Goal: Task Accomplishment & Management: Manage account settings

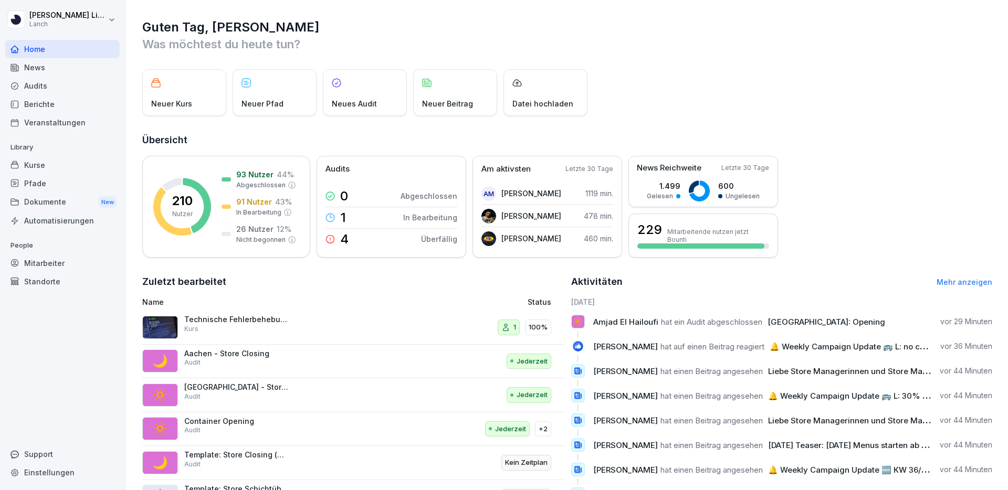
click at [39, 200] on div "Dokumente New" at bounding box center [62, 202] width 114 height 19
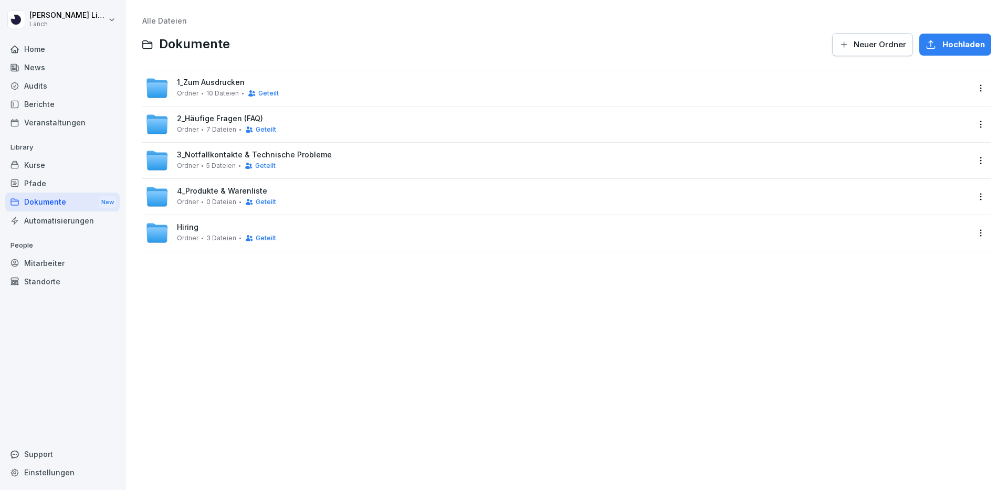
click at [223, 245] on div "Hiring Ordner 3 Dateien Geteilt" at bounding box center [566, 233] width 849 height 36
click at [229, 238] on span "3 Dateien" at bounding box center [221, 238] width 30 height 7
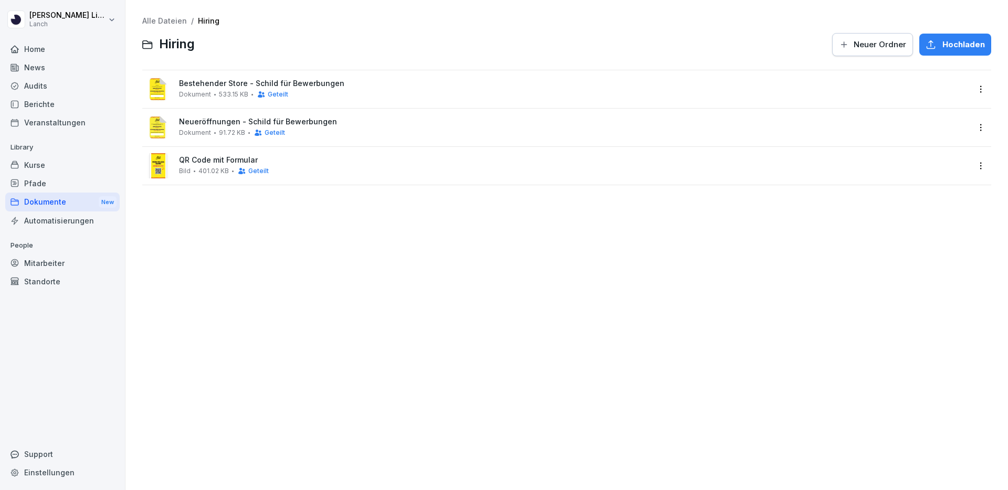
click at [278, 95] on span "Geteilt" at bounding box center [278, 94] width 20 height 7
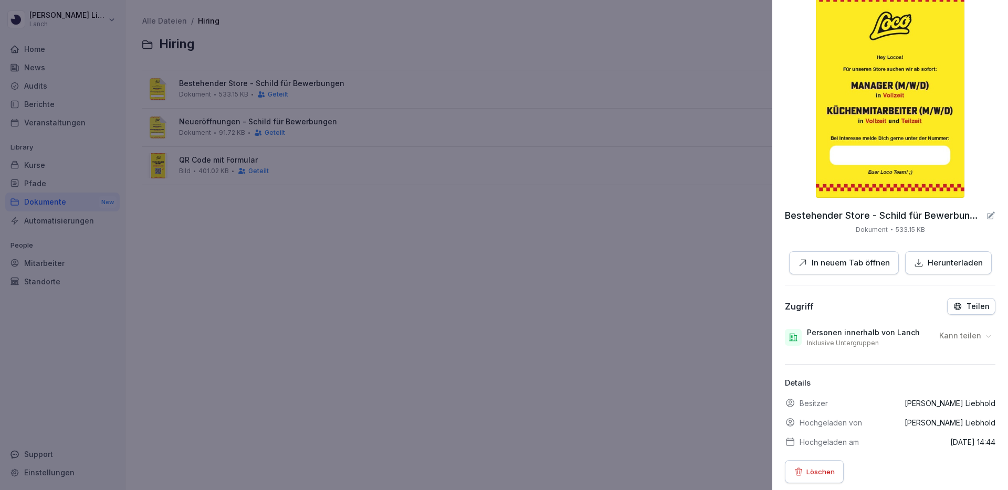
scroll to position [72, 0]
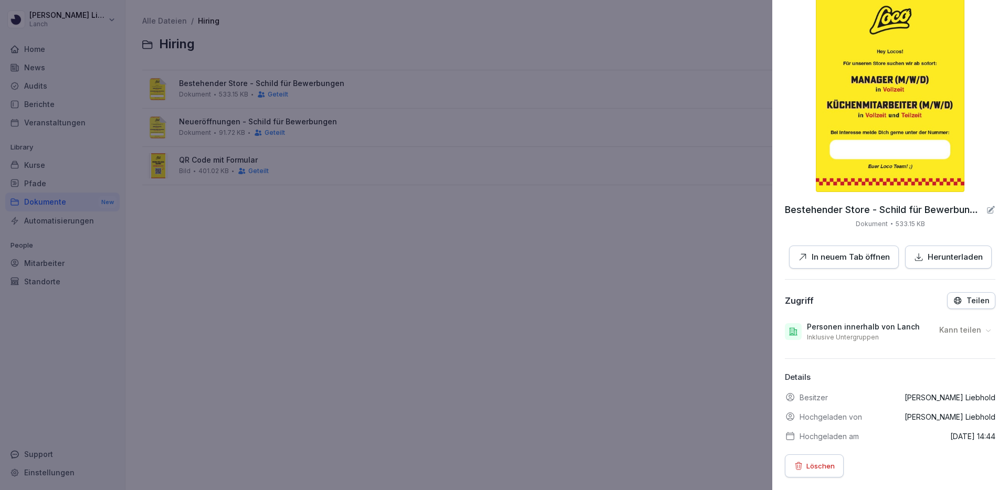
click at [976, 333] on p "Kann teilen" at bounding box center [960, 330] width 42 height 11
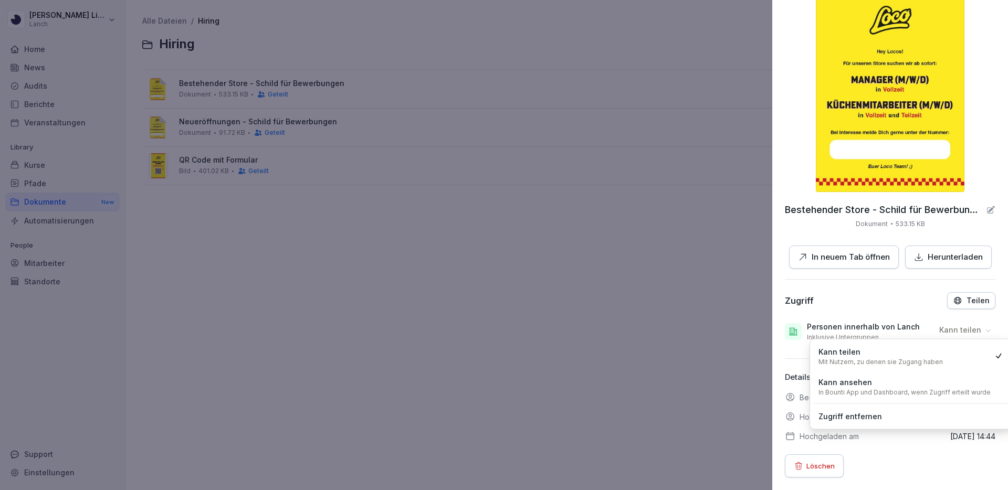
click at [891, 312] on div "Zugriff Teilen Personen innerhalb von Lanch Inklusive Untergruppen Kann teilen …" at bounding box center [890, 320] width 211 height 54
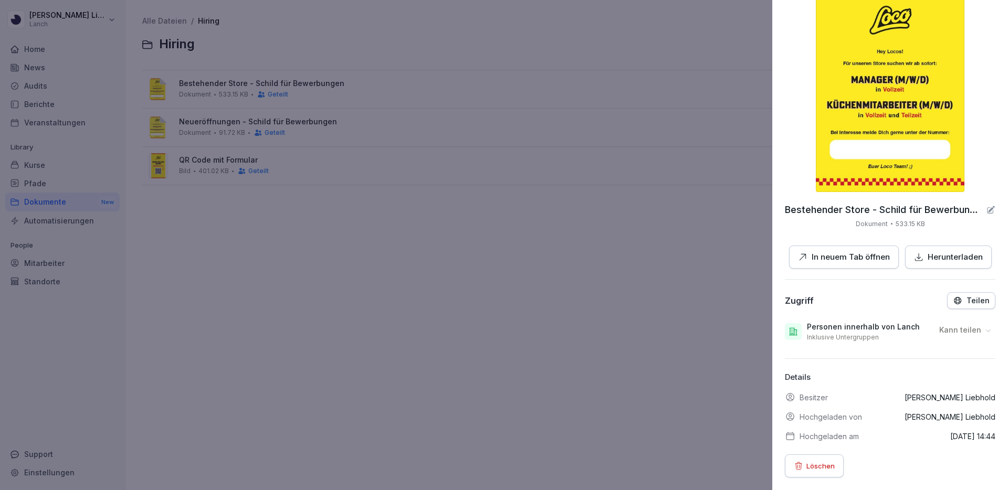
click at [691, 225] on div at bounding box center [504, 245] width 1008 height 490
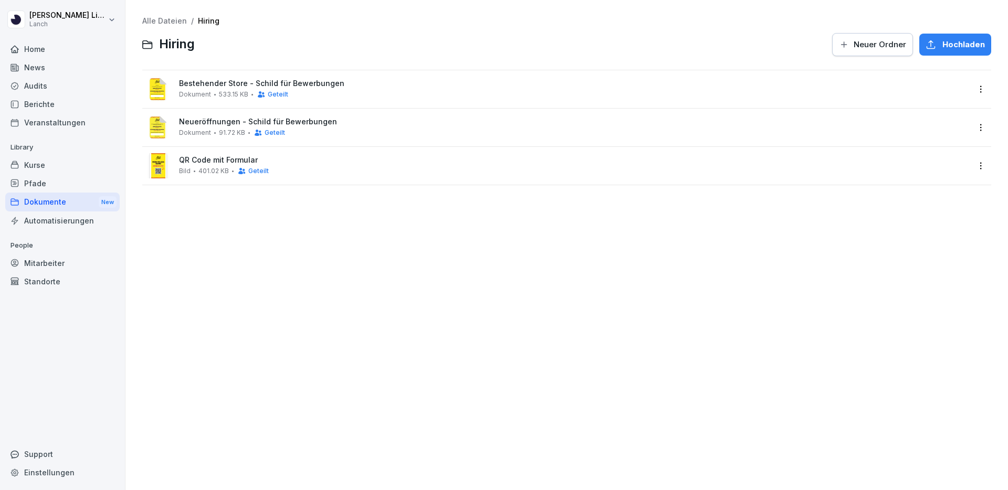
click at [278, 92] on span "Geteilt" at bounding box center [278, 94] width 20 height 7
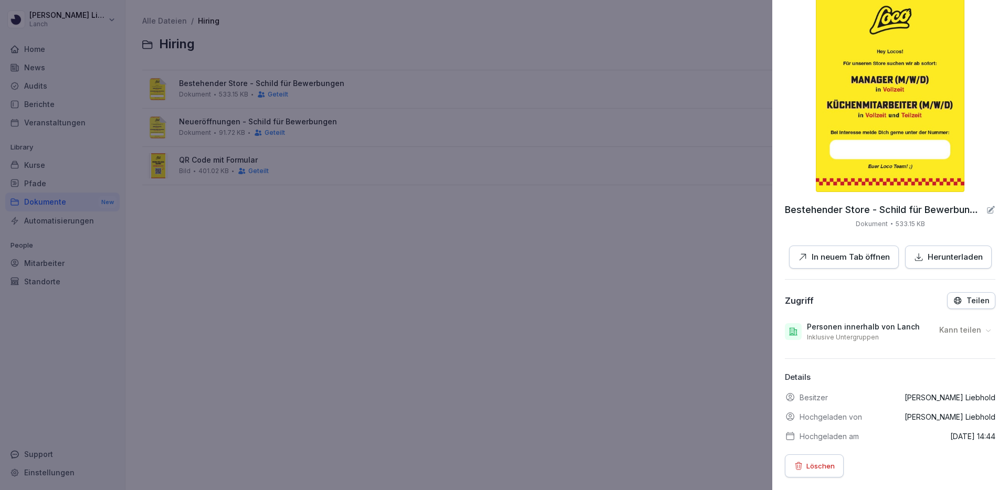
click at [968, 297] on p "Teilen" at bounding box center [978, 301] width 23 height 8
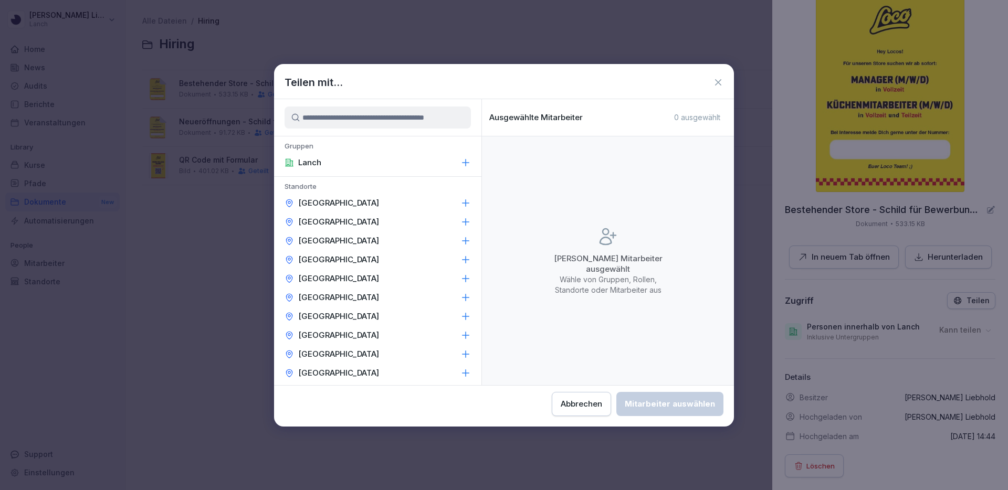
click at [371, 160] on div "Lanch" at bounding box center [377, 162] width 207 height 19
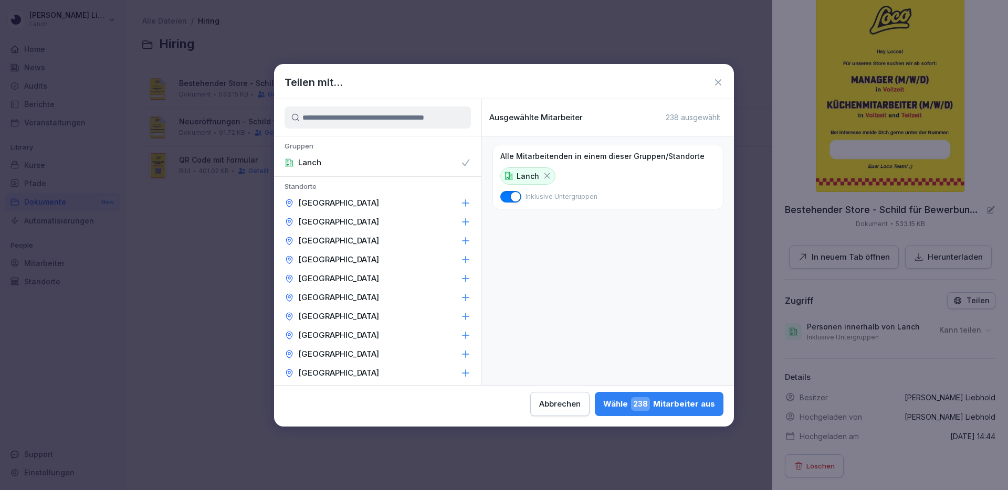
click at [648, 403] on span "238" at bounding box center [640, 405] width 19 height 14
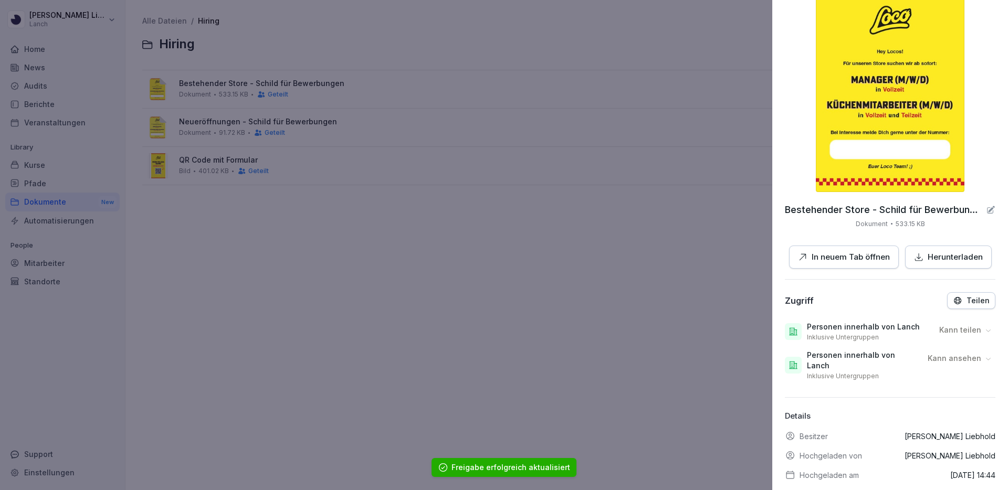
click at [962, 354] on p "Kann ansehen" at bounding box center [955, 358] width 54 height 11
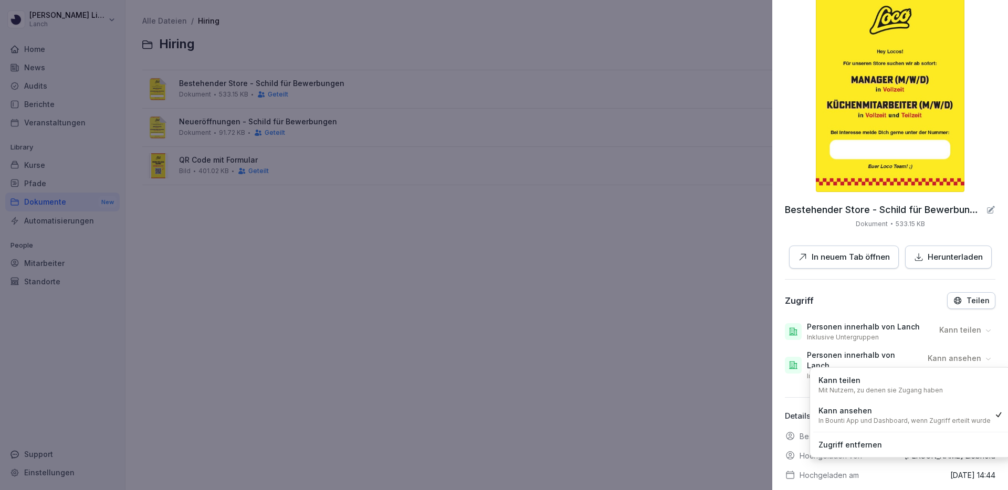
click at [748, 288] on div at bounding box center [504, 245] width 1008 height 490
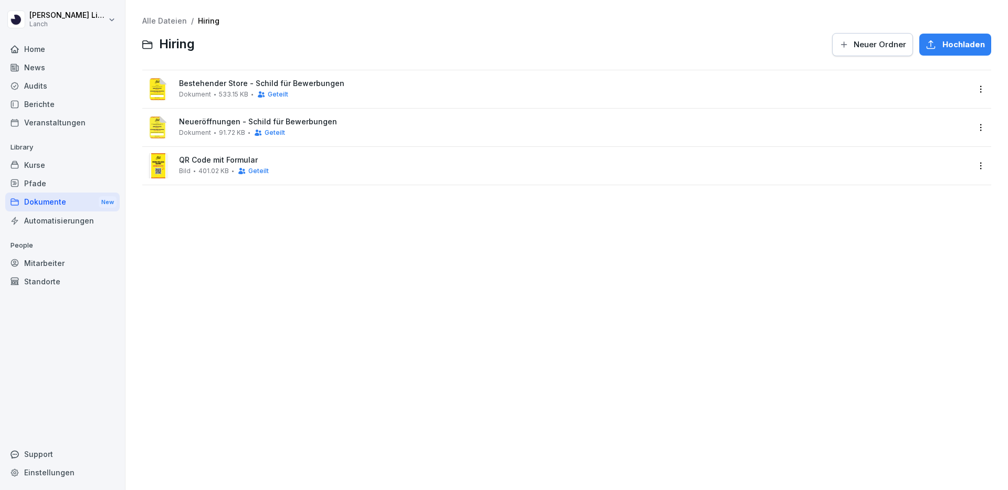
click at [341, 118] on span "Neueröffnungen - Schild für Bewerbungen" at bounding box center [574, 122] width 790 height 9
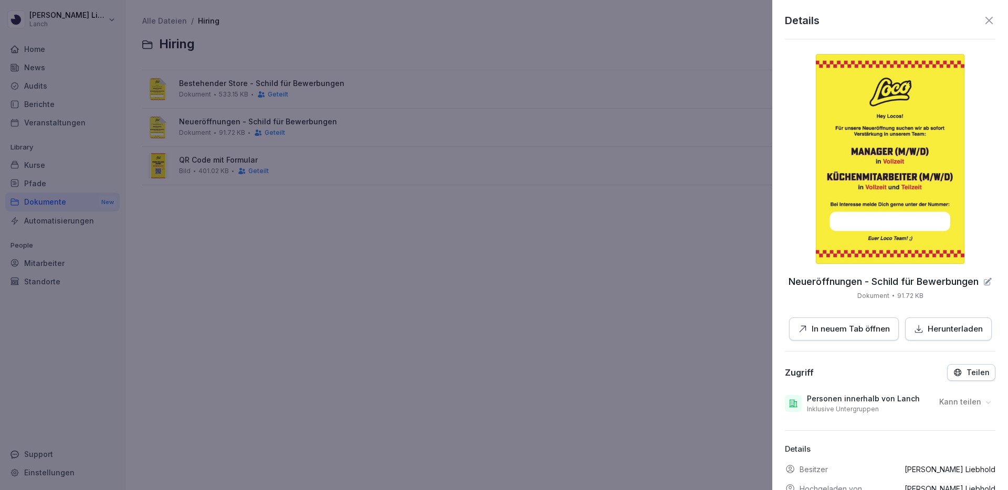
click at [975, 402] on p "Kann teilen" at bounding box center [960, 402] width 42 height 11
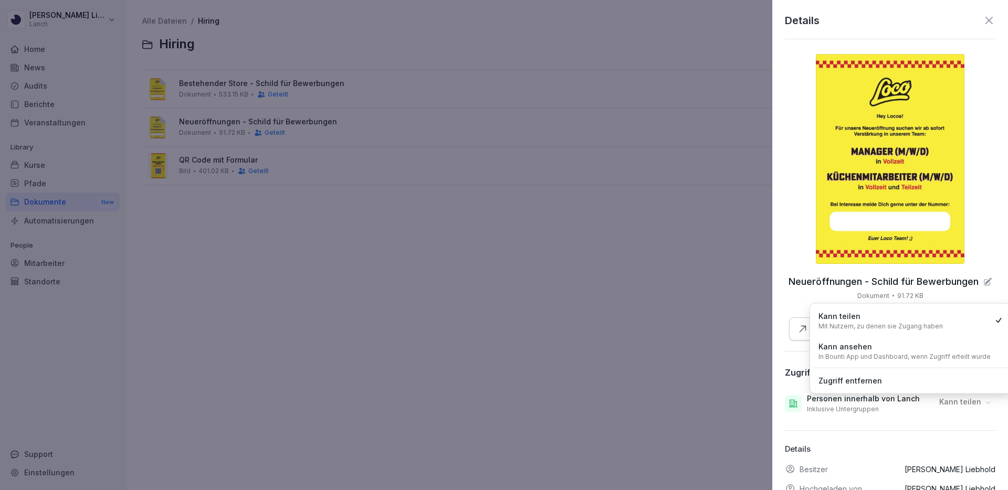
click at [975, 402] on p "Kann teilen" at bounding box center [960, 402] width 42 height 11
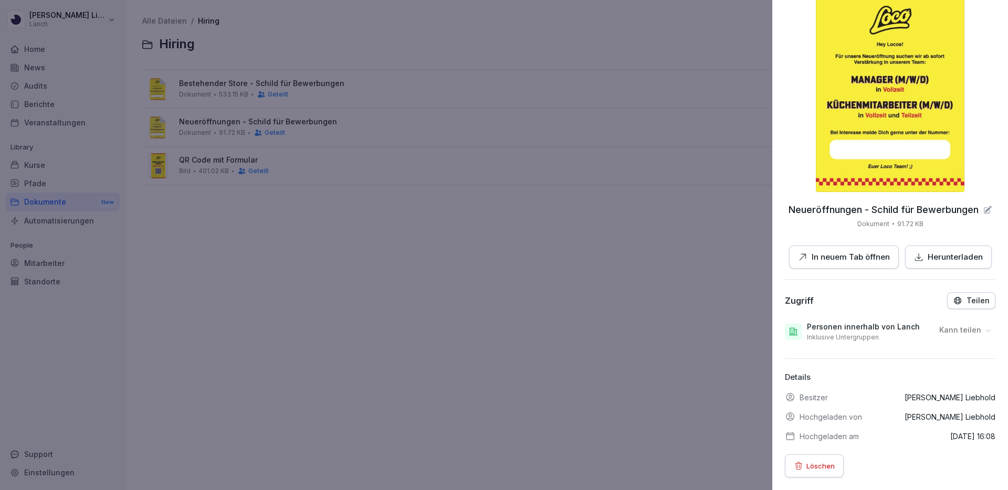
scroll to position [0, 0]
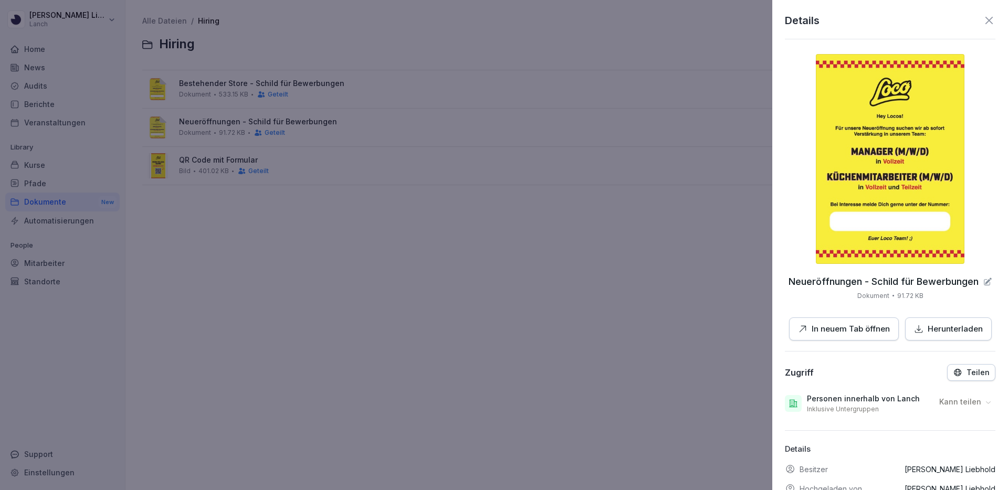
click at [989, 23] on icon at bounding box center [989, 20] width 13 height 13
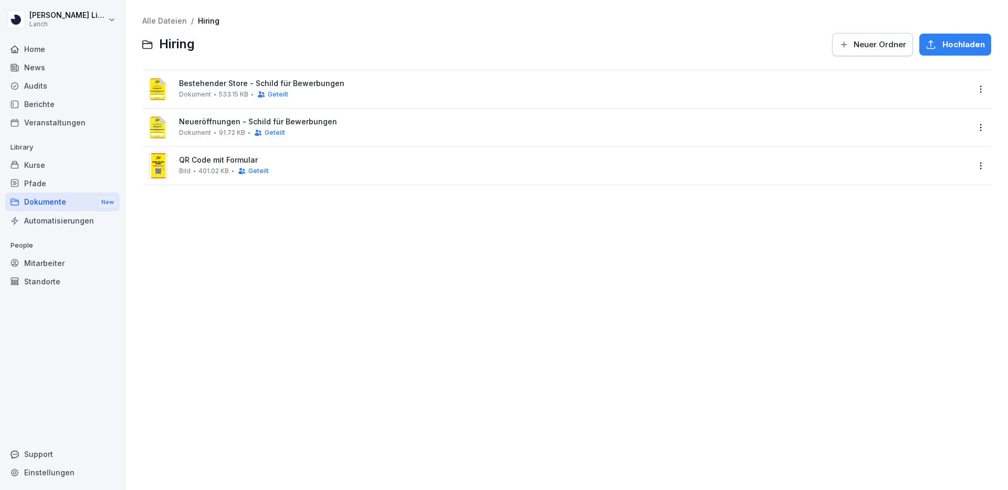
click at [396, 150] on div "QR Code mit Formular Bild 401.02 KB Geteilt" at bounding box center [566, 166] width 849 height 38
click at [337, 169] on div "QR Code mit Formular Bild 401.02 KB Geteilt" at bounding box center [574, 165] width 790 height 19
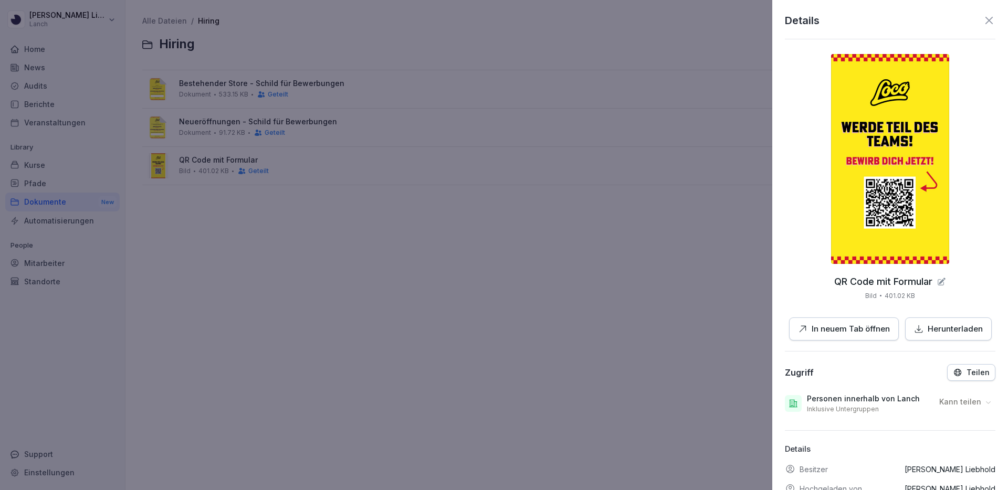
click at [990, 20] on icon at bounding box center [989, 20] width 13 height 13
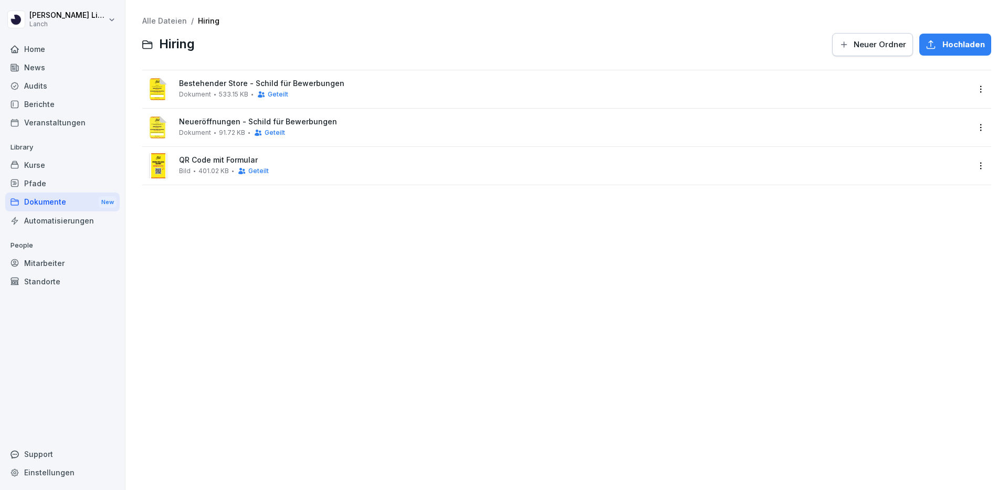
click at [165, 26] on div "Alle Dateien / Hiring Hiring Neuer Ordner Hochladen" at bounding box center [566, 37] width 849 height 40
click at [165, 24] on link "Alle Dateien" at bounding box center [164, 20] width 45 height 9
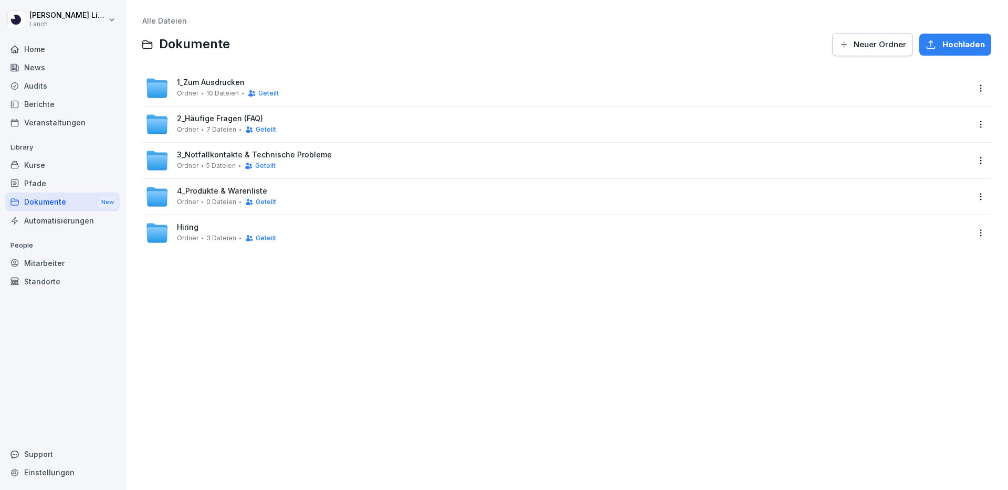
click at [980, 232] on html "[PERSON_NAME] Lanch Home News Audits Berichte Veranstaltungen Library Kurse Pfa…" at bounding box center [504, 245] width 1008 height 490
click at [203, 91] on html "[PERSON_NAME] Lanch Home News Audits Berichte Veranstaltungen Library Kurse Pfa…" at bounding box center [504, 245] width 1008 height 490
click at [207, 74] on div "1_Zum Ausdrucken Ordner 10 Dateien Geteilt" at bounding box center [566, 88] width 849 height 36
click at [201, 87] on span "1_Zum Ausdrucken" at bounding box center [211, 82] width 68 height 9
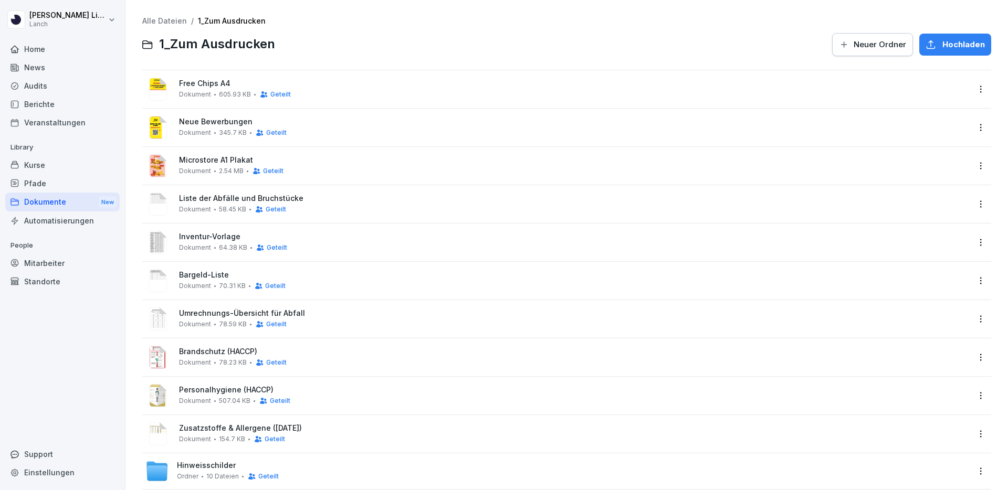
scroll to position [16, 0]
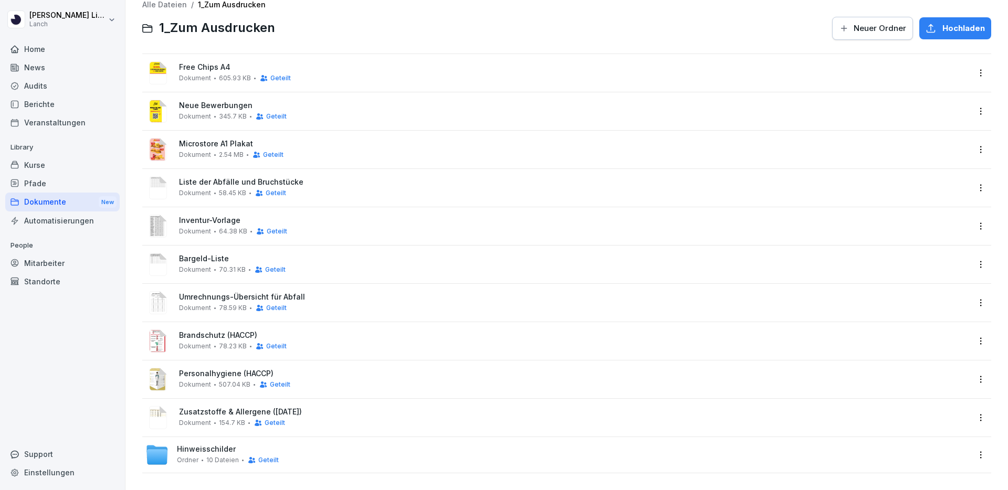
click at [259, 293] on div "Umrechnungs-Übersicht für Abfall Dokument 78.59 KB Geteilt" at bounding box center [557, 302] width 824 height 25
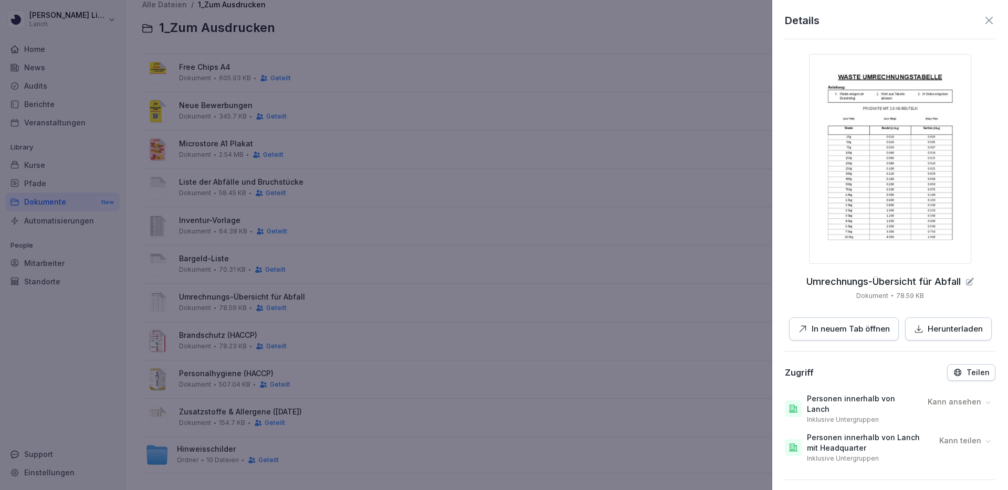
click at [822, 335] on p "In neuem Tab öffnen" at bounding box center [851, 329] width 78 height 12
click at [34, 191] on div at bounding box center [504, 245] width 1008 height 490
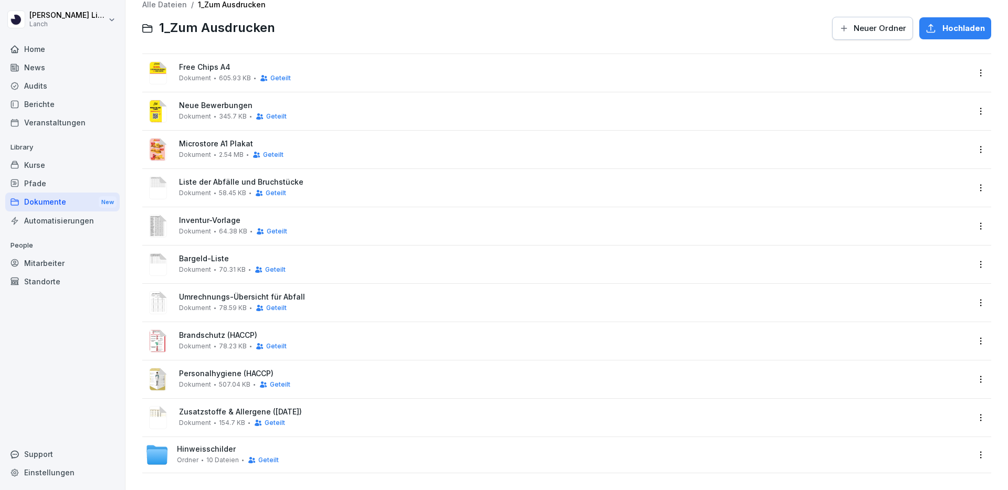
click at [47, 204] on div "Dokumente New" at bounding box center [62, 202] width 114 height 19
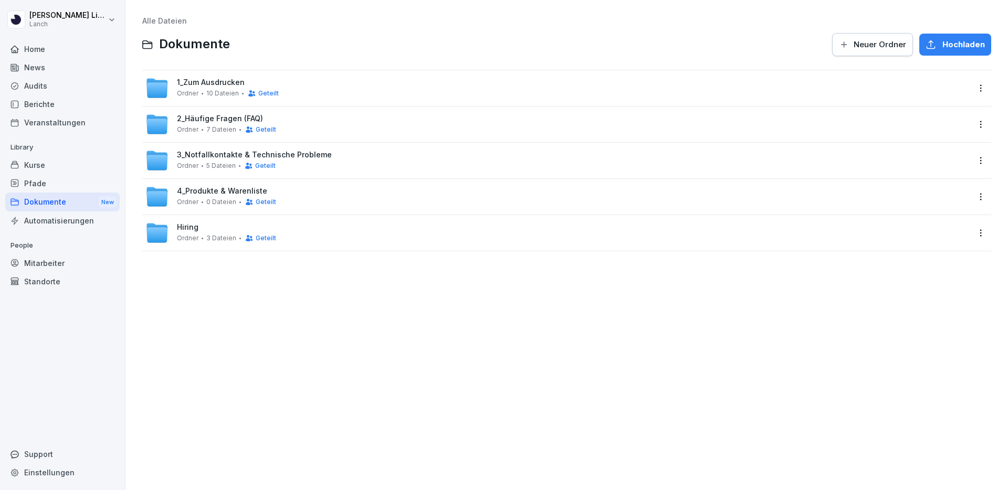
click at [210, 231] on div "Hiring Ordner 3 Dateien Geteilt" at bounding box center [226, 232] width 99 height 19
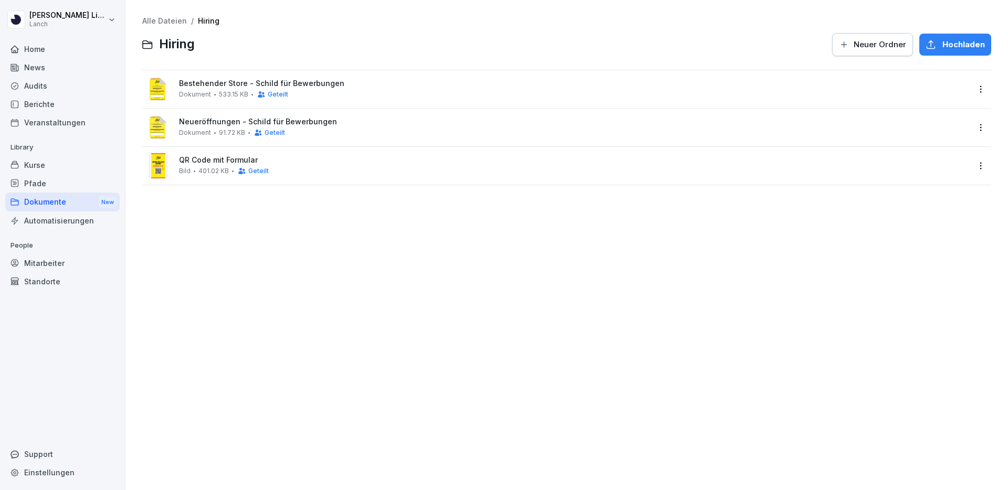
click at [985, 156] on div "QR Code mit Formular Bild 401.02 KB Geteilt" at bounding box center [566, 166] width 849 height 38
click at [980, 168] on html "[PERSON_NAME] Home News Audits Berichte Veranstaltungen Library Kurse Pfade Dok…" at bounding box center [504, 245] width 1008 height 490
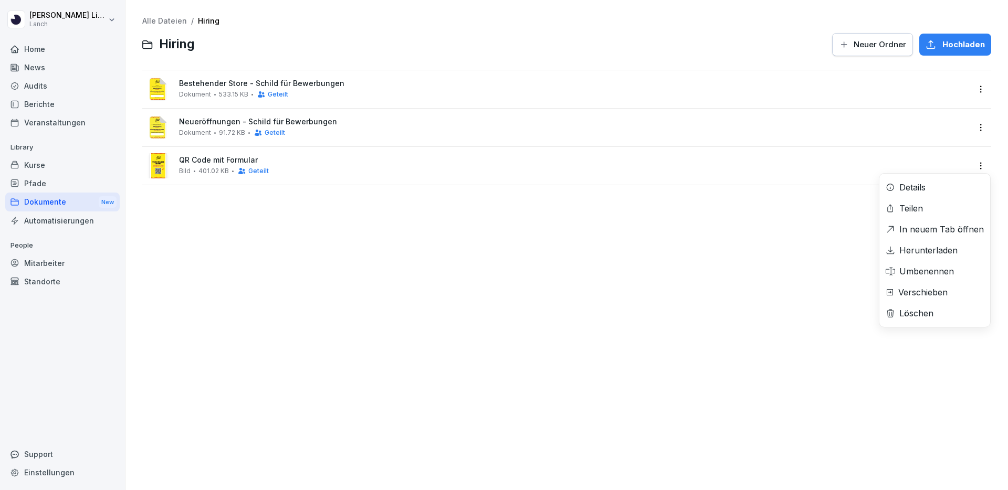
click at [928, 211] on div "Teilen" at bounding box center [935, 208] width 111 height 21
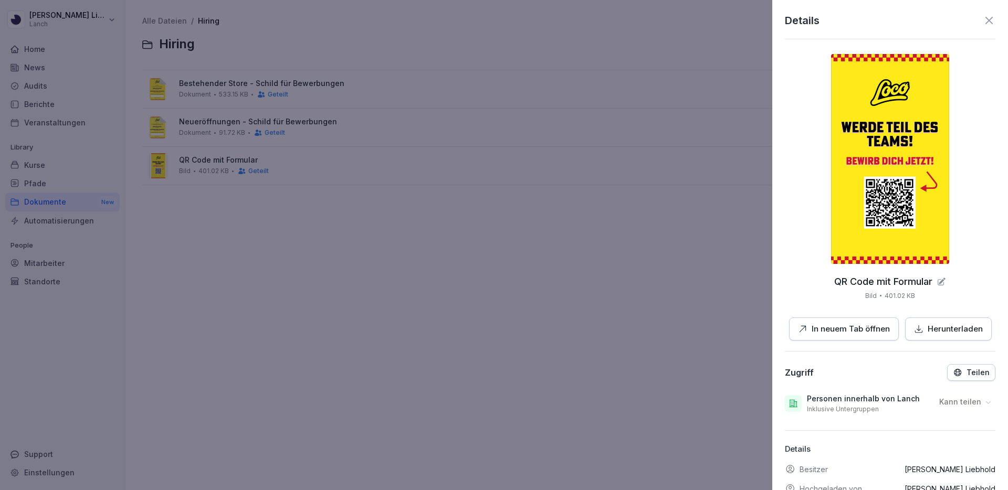
click at [630, 375] on div at bounding box center [504, 245] width 1008 height 490
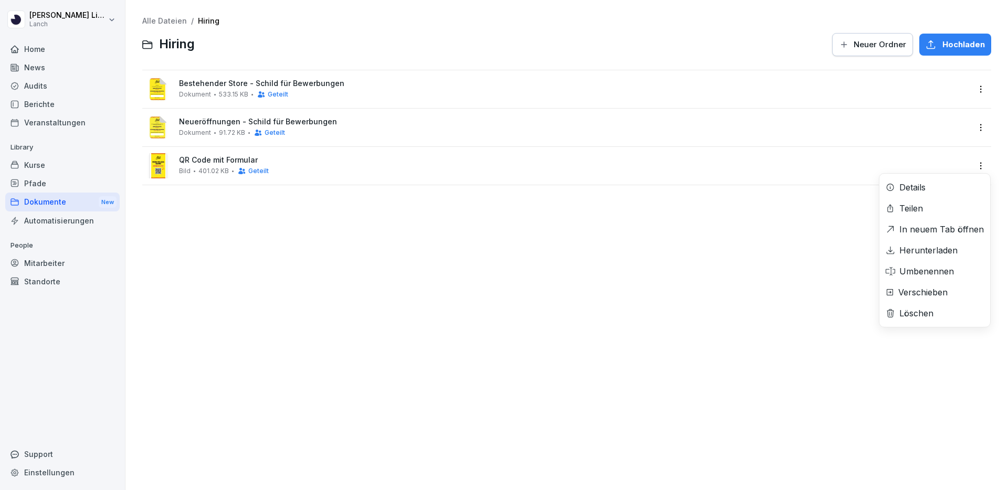
click at [986, 168] on html "[PERSON_NAME] Lanch Home News Audits Berichte Veranstaltungen Library Kurse Pfa…" at bounding box center [504, 245] width 1008 height 490
click at [930, 314] on div "Löschen" at bounding box center [917, 313] width 34 height 13
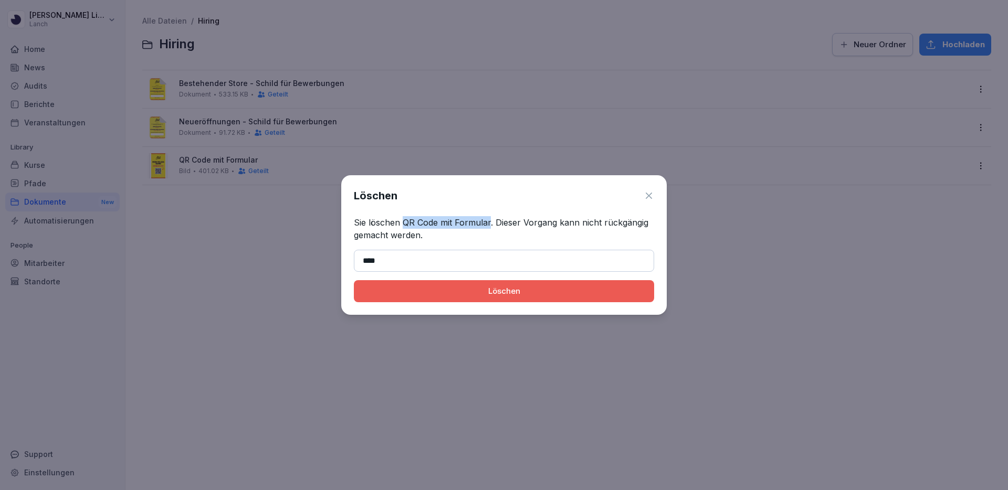
drag, startPoint x: 404, startPoint y: 224, endPoint x: 489, endPoint y: 222, distance: 85.1
click at [489, 222] on p "Sie löschen QR Code mit Formular. Dieser Vorgang kann nicht rückgängig gemacht …" at bounding box center [504, 228] width 300 height 25
copy p "QR Code mit Formular"
click at [435, 255] on input "****" at bounding box center [504, 261] width 300 height 22
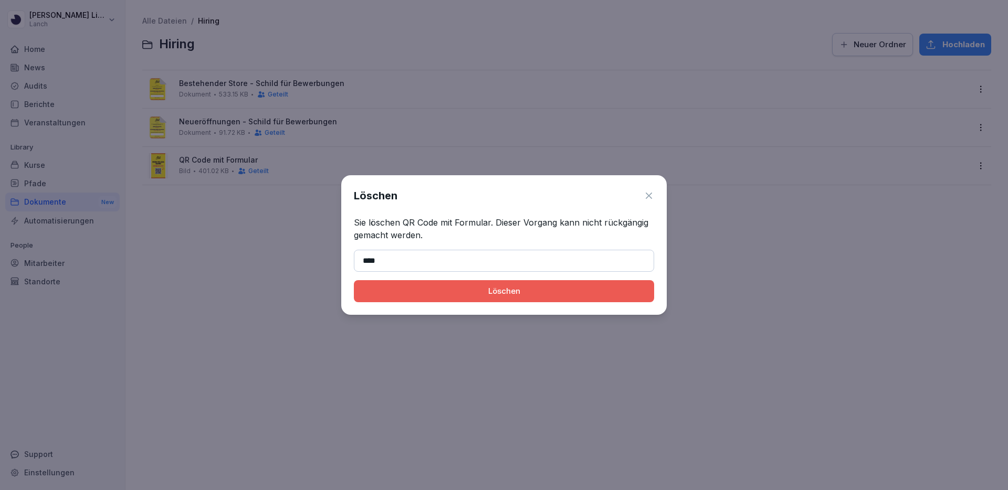
click at [435, 255] on input "****" at bounding box center [504, 261] width 300 height 22
paste input "**********"
type input "**********"
click at [420, 292] on div "Löschen" at bounding box center [504, 292] width 284 height 12
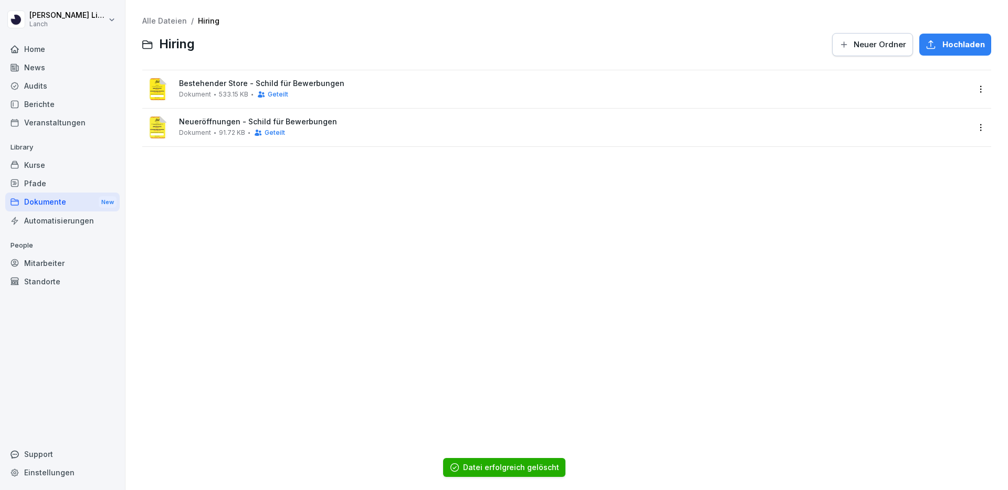
click at [325, 142] on div "Neueröffnungen - Schild für Bewerbungen Dokument 91.72 KB Geteilt" at bounding box center [566, 128] width 849 height 38
click at [281, 119] on span "Neueröffnungen - Schild für Bewerbungen" at bounding box center [574, 122] width 790 height 9
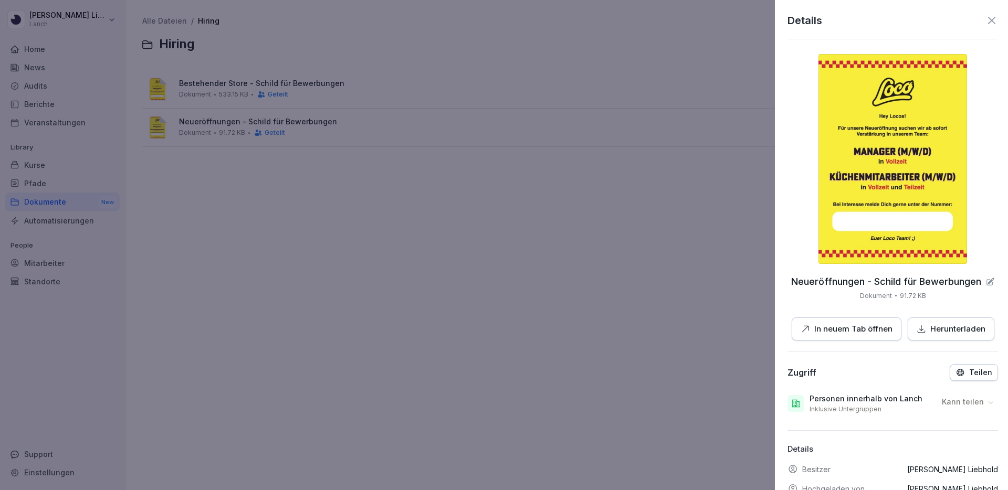
click at [643, 195] on div at bounding box center [504, 245] width 1008 height 490
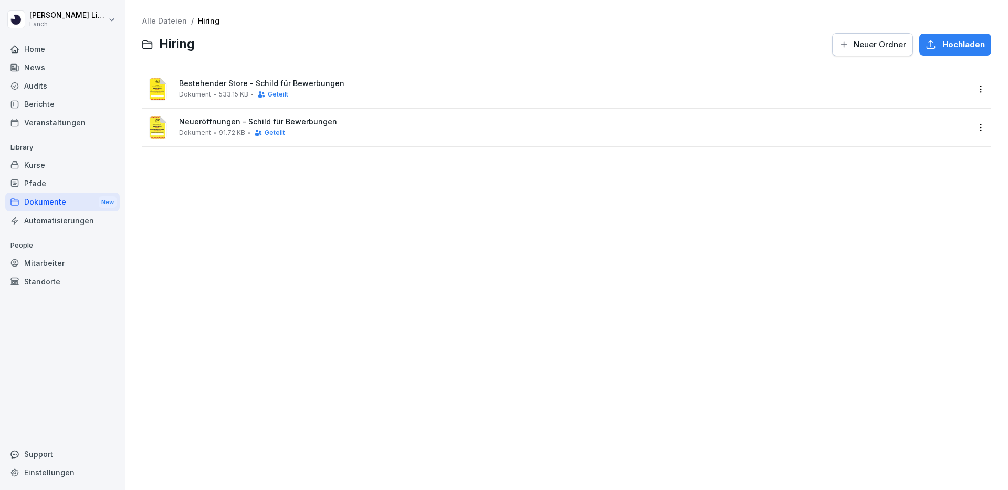
click at [373, 90] on div "Bestehender Store - Schild für Bewerbungen Dokument 533.15 KB Geteilt" at bounding box center [574, 88] width 790 height 19
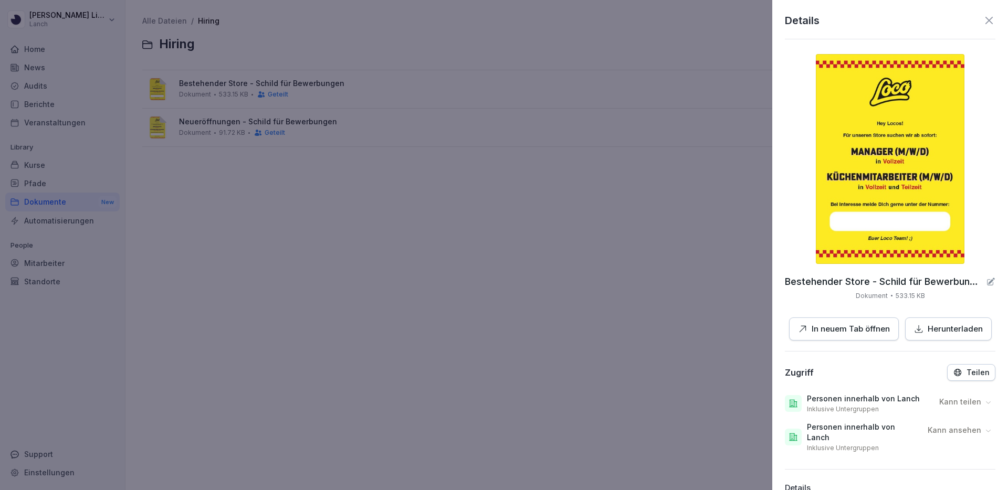
click at [620, 234] on div at bounding box center [504, 245] width 1008 height 490
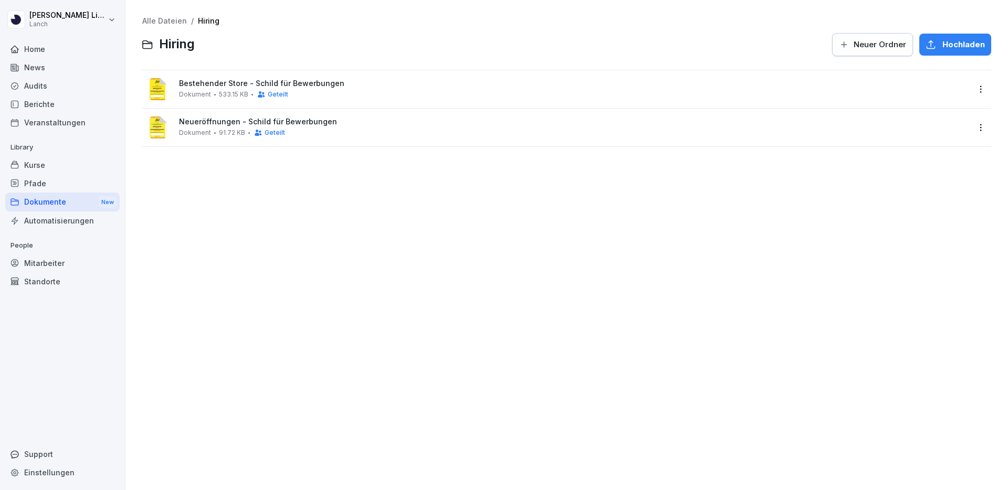
click at [977, 90] on html "[PERSON_NAME] Home News Audits Berichte Veranstaltungen Library Kurse Pfade Dok…" at bounding box center [504, 245] width 1008 height 490
click at [932, 209] on div "Verschieben" at bounding box center [935, 215] width 111 height 21
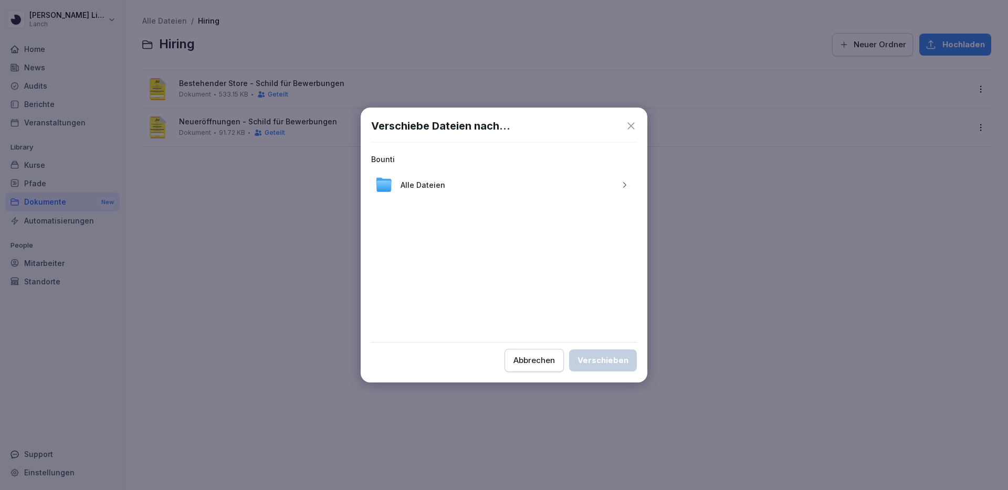
click at [451, 193] on div "Alle Dateien" at bounding box center [504, 184] width 266 height 25
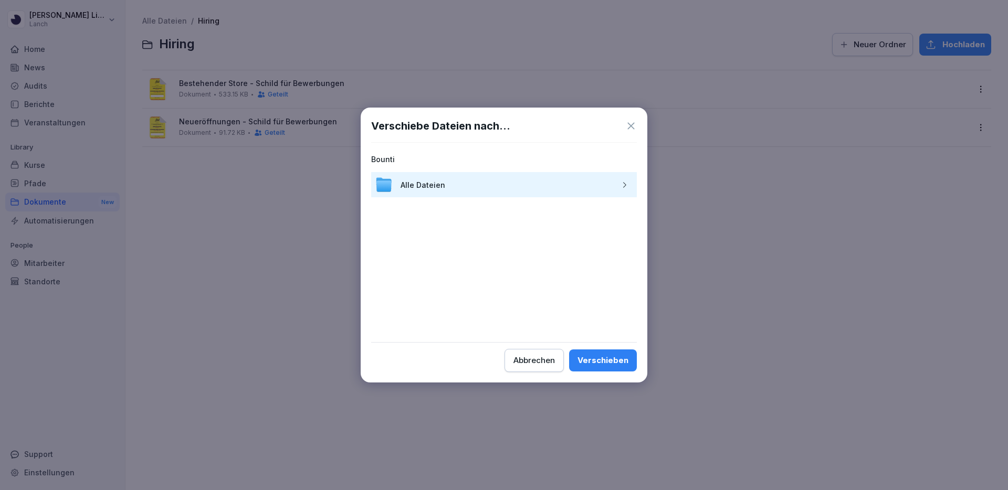
click at [598, 364] on div "Verschieben" at bounding box center [603, 361] width 51 height 12
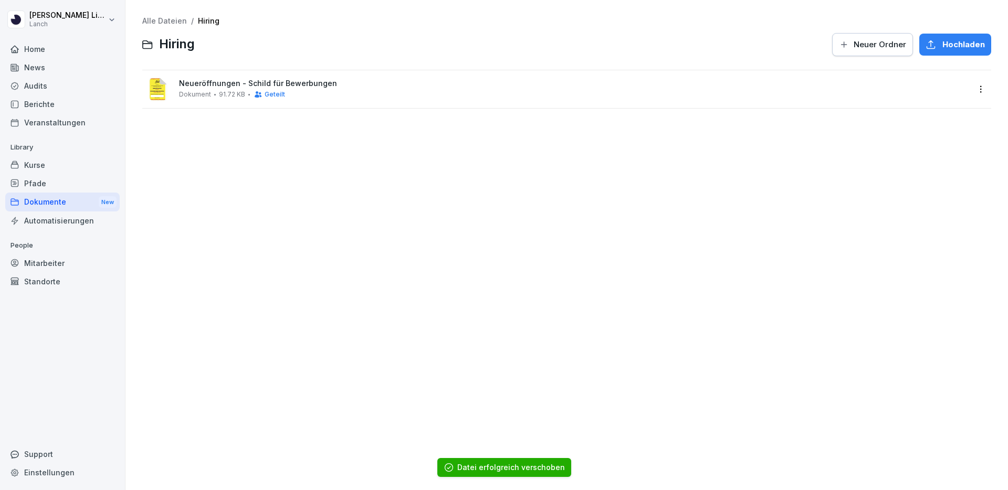
click at [974, 93] on html "[PERSON_NAME] Lanch Home News Audits Berichte Veranstaltungen Library Kurse Pfa…" at bounding box center [504, 245] width 1008 height 490
click at [656, 106] on html "[PERSON_NAME] Lanch Home News Audits Berichte Veranstaltungen Library Kurse Pfa…" at bounding box center [504, 245] width 1008 height 490
click at [983, 90] on html "[PERSON_NAME] Lanch Home News Audits Berichte Veranstaltungen Library Kurse Pfa…" at bounding box center [504, 245] width 1008 height 490
click at [938, 220] on div "Verschieben" at bounding box center [923, 216] width 49 height 13
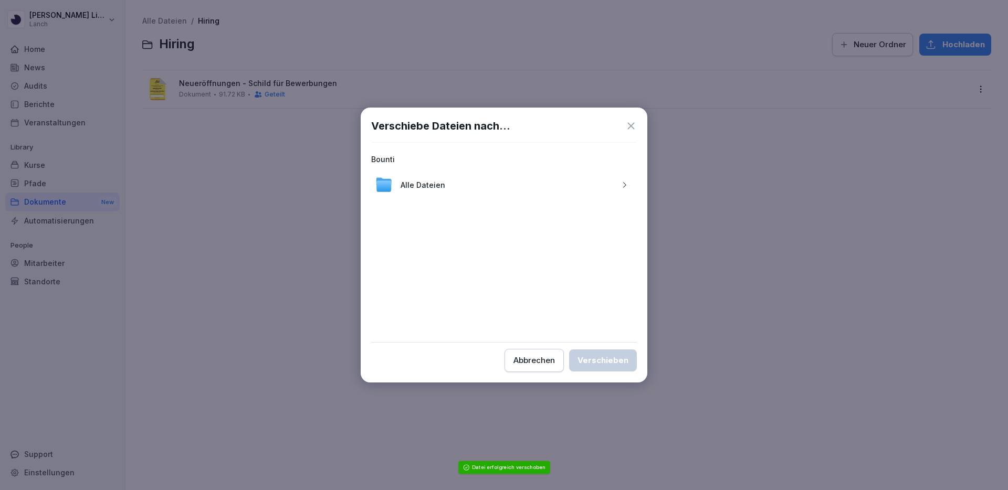
click at [625, 183] on icon "button" at bounding box center [625, 185] width 8 height 8
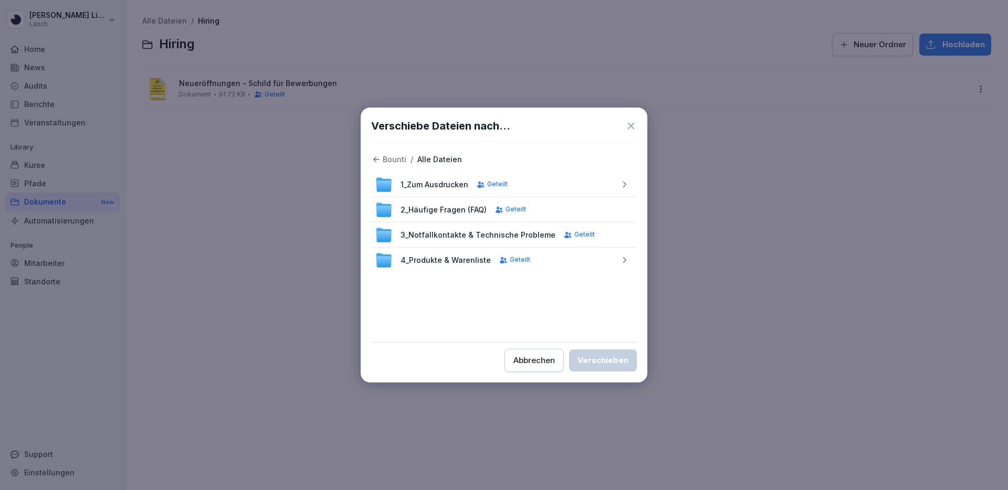
click at [623, 182] on icon "button" at bounding box center [624, 184] width 3 height 5
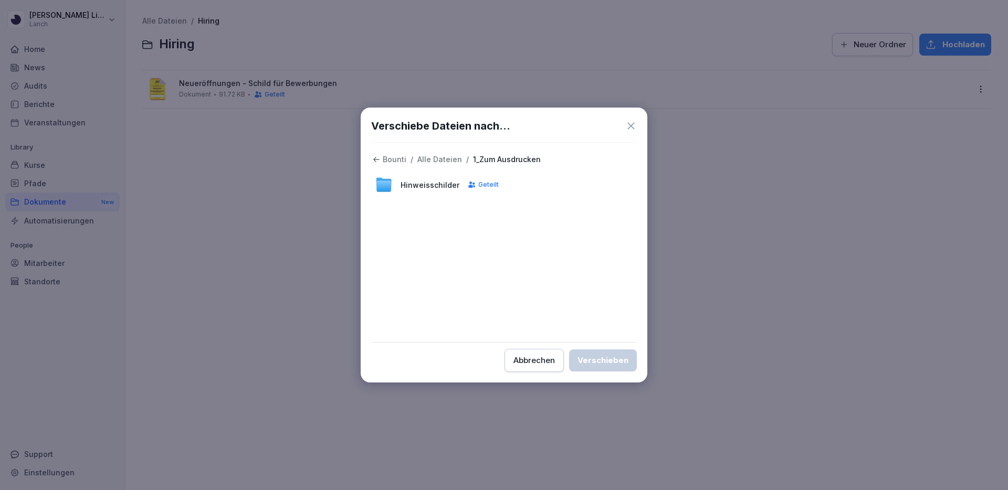
click at [624, 187] on div "Hinweisschilder Geteilt" at bounding box center [504, 184] width 266 height 25
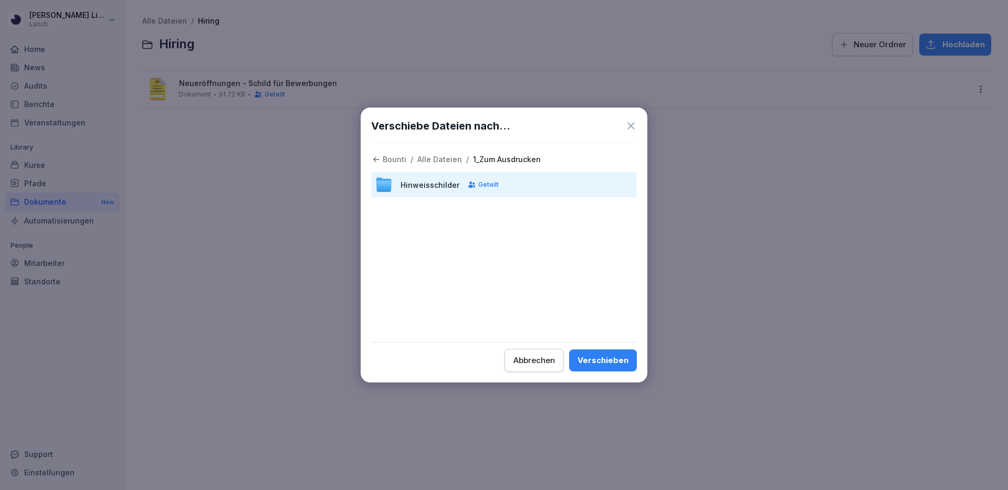
click at [522, 254] on div "Hinweisschilder Geteilt" at bounding box center [504, 221] width 266 height 98
click at [430, 159] on p "Alle Dateien" at bounding box center [439, 159] width 45 height 9
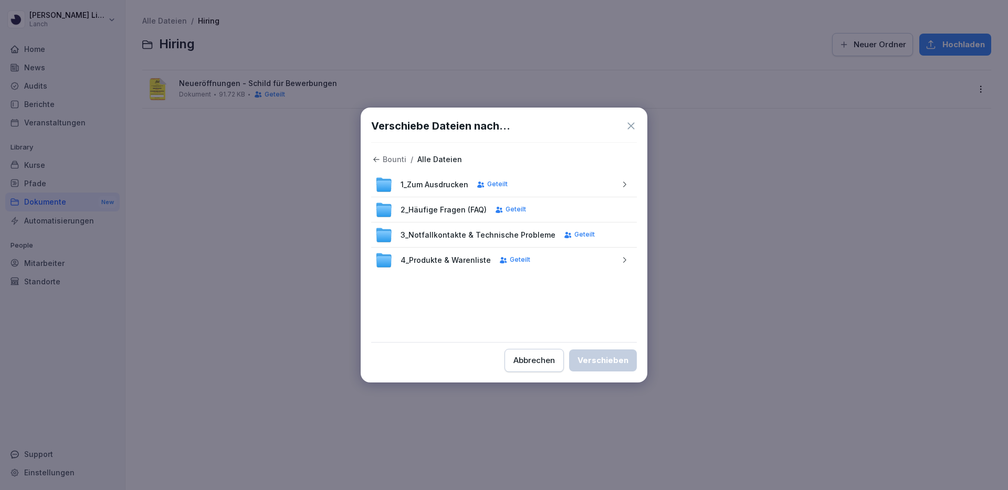
click at [625, 183] on icon "button" at bounding box center [625, 185] width 8 height 8
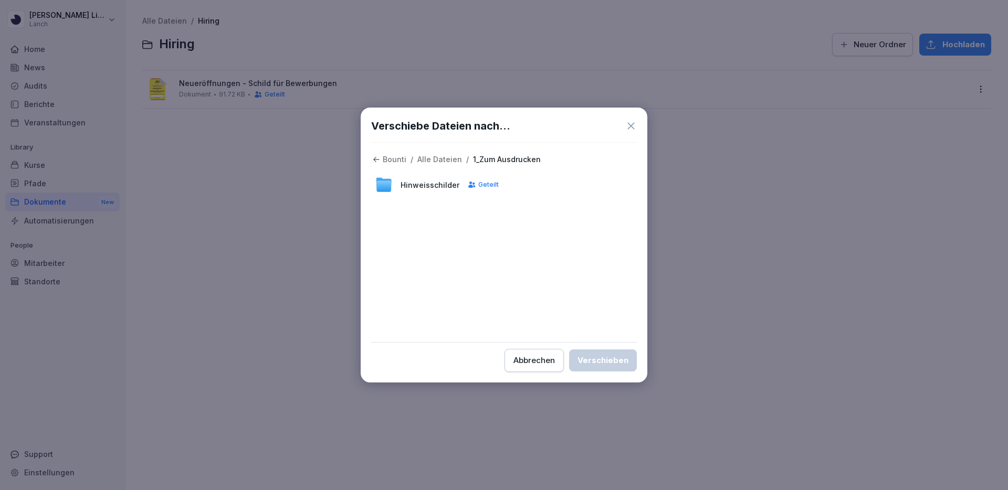
click at [535, 297] on div "Bounti / Alle Dateien / 1_Zum Ausdrucken Hinweisschilder Geteilt" at bounding box center [504, 242] width 266 height 179
click at [434, 182] on span "Hinweisschilder" at bounding box center [430, 185] width 59 height 11
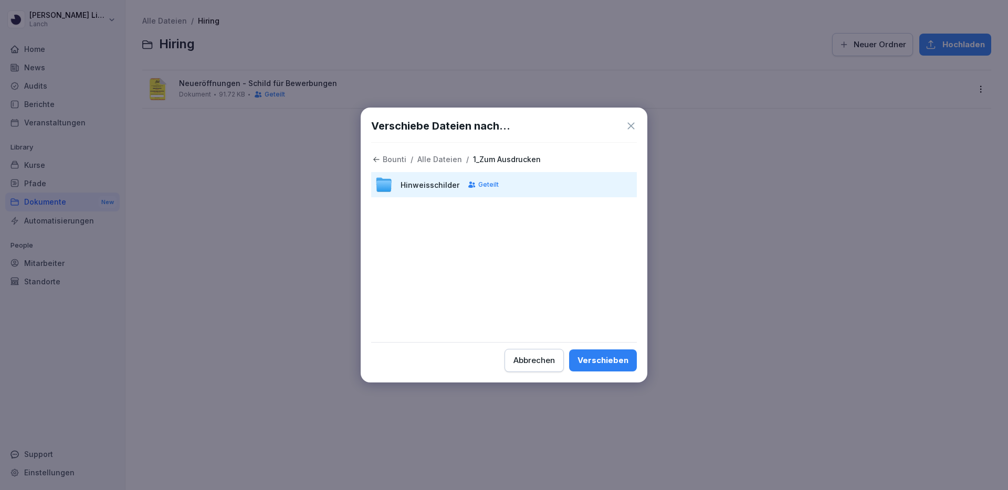
click at [608, 354] on button "Verschieben" at bounding box center [603, 361] width 68 height 22
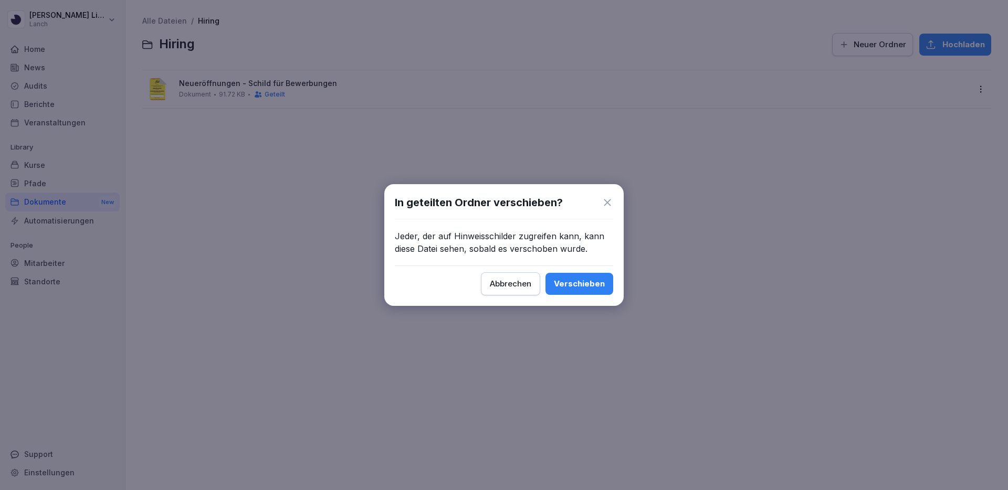
click at [570, 274] on button "Verschieben" at bounding box center [580, 284] width 68 height 22
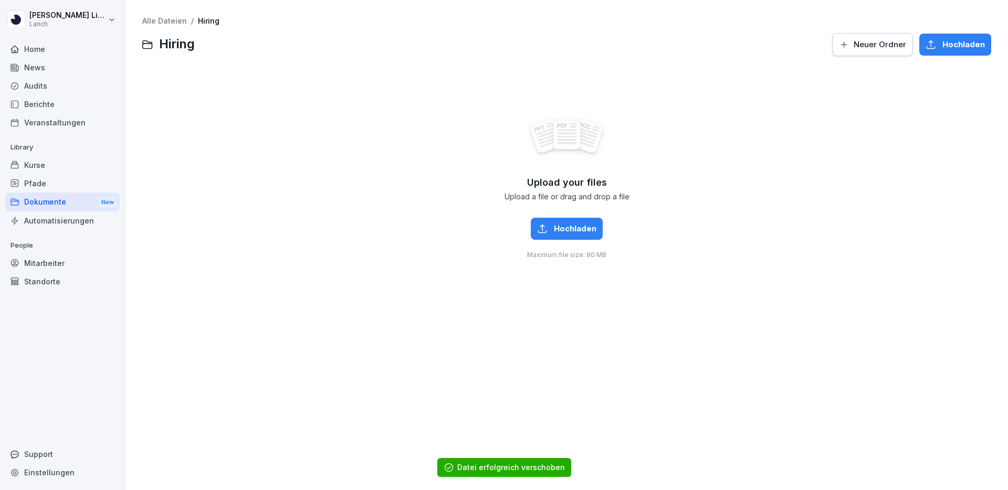
click at [172, 17] on link "Alle Dateien" at bounding box center [164, 20] width 45 height 9
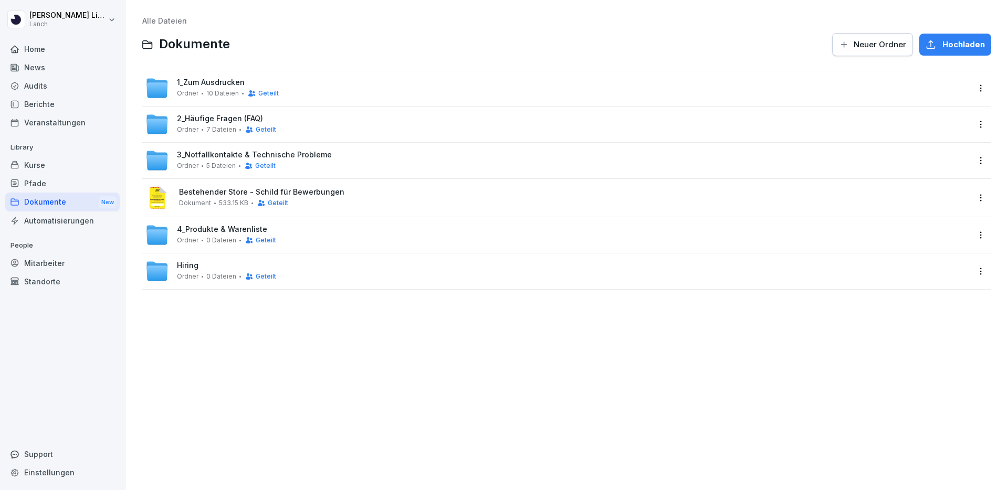
click at [985, 201] on html "[PERSON_NAME] Lanch Home News Audits Berichte Veranstaltungen Library Kurse Pfa…" at bounding box center [504, 245] width 1008 height 490
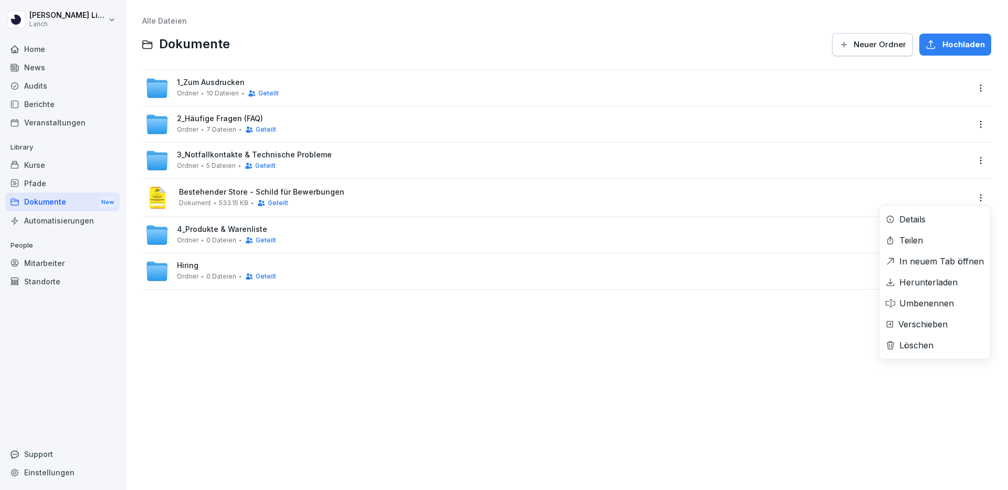
click at [942, 325] on div "Verschieben" at bounding box center [923, 324] width 49 height 13
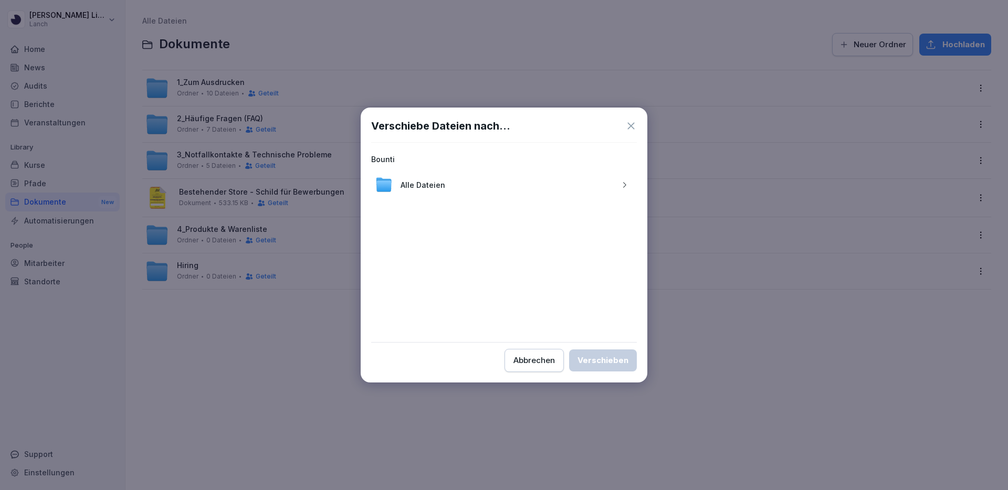
click at [455, 194] on div "Alle Dateien" at bounding box center [504, 184] width 266 height 25
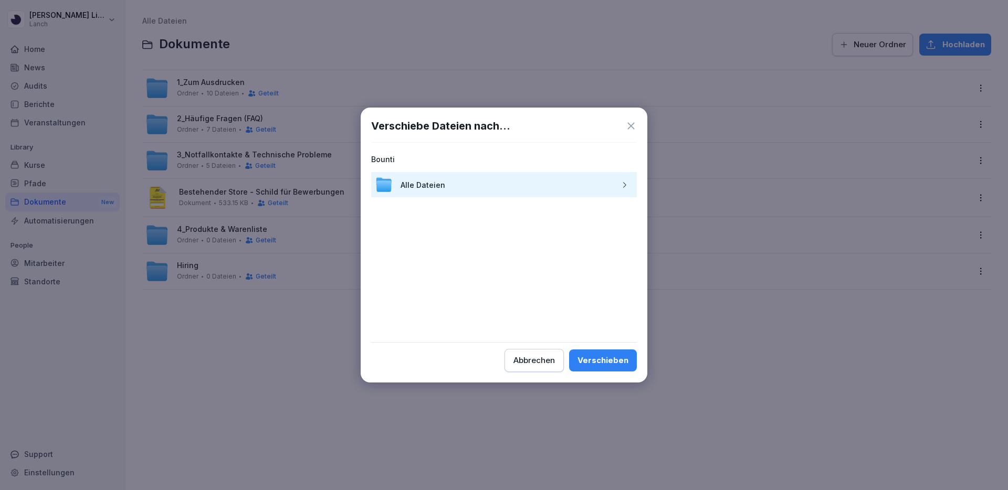
click at [623, 180] on button "button" at bounding box center [624, 184] width 17 height 17
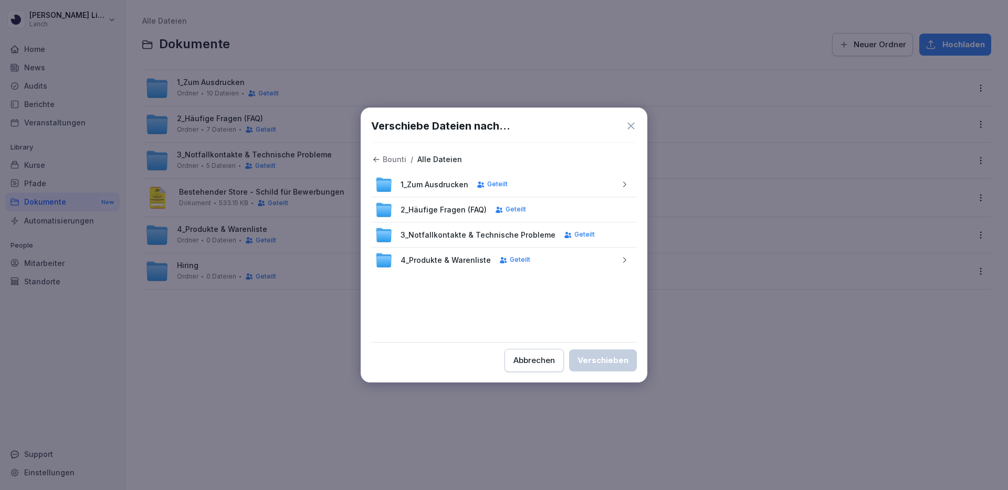
click at [625, 183] on icon "button" at bounding box center [624, 184] width 3 height 5
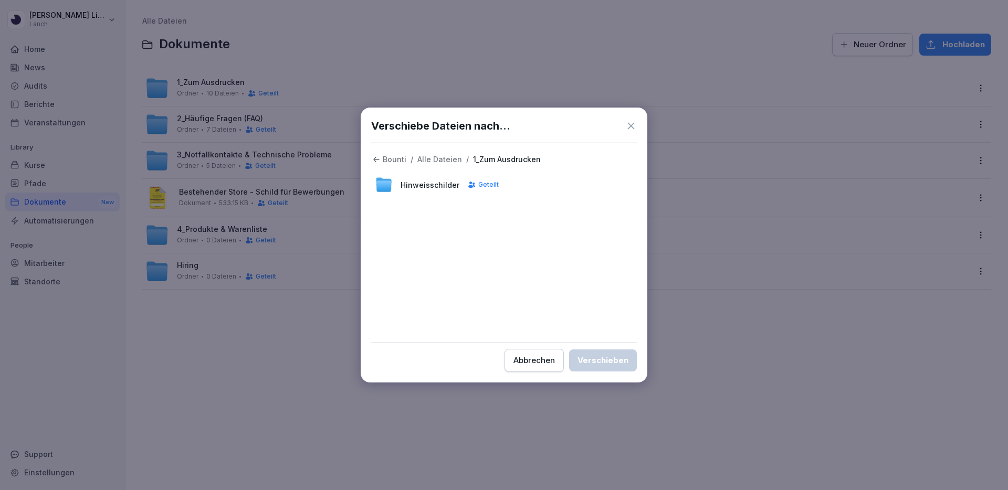
click at [608, 187] on div "Hinweisschilder Geteilt" at bounding box center [504, 184] width 266 height 25
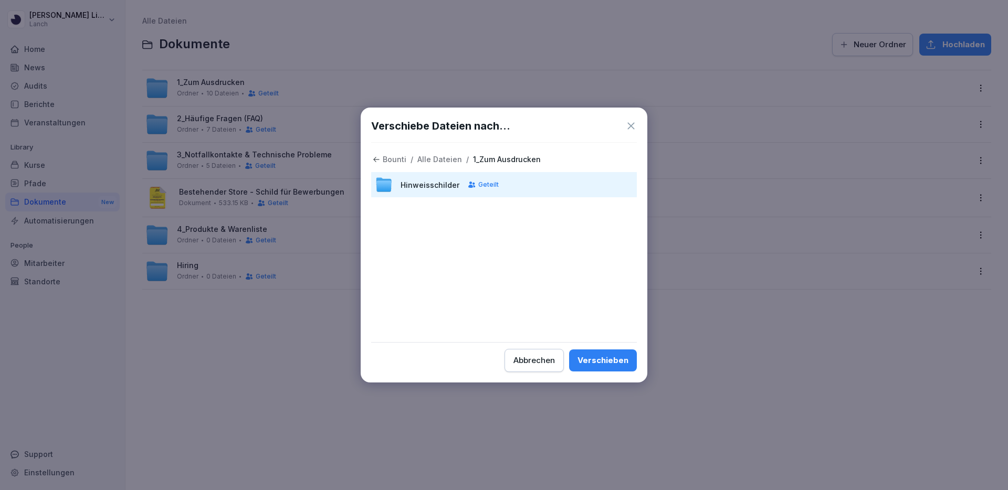
click at [601, 359] on div "Verschieben" at bounding box center [603, 361] width 51 height 12
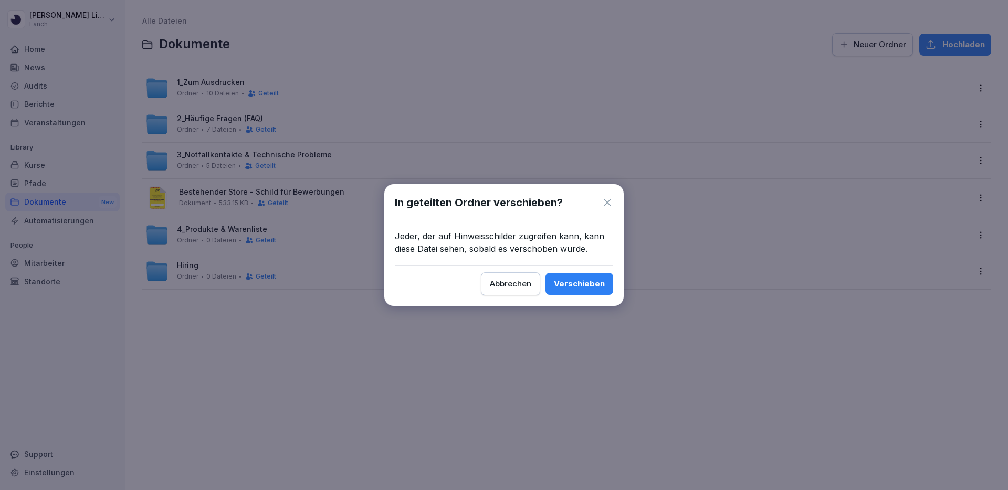
click at [596, 290] on button "Verschieben" at bounding box center [580, 284] width 68 height 22
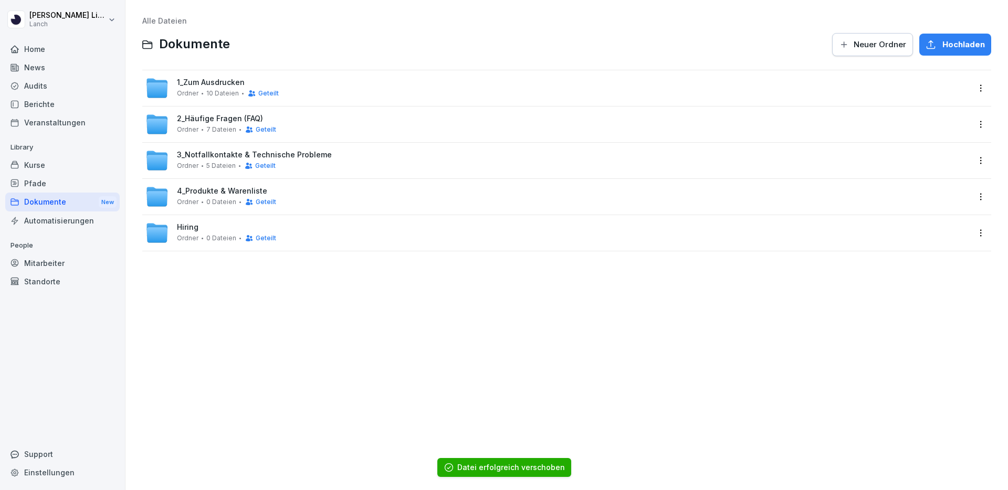
click at [979, 235] on html "[PERSON_NAME] Lanch Home News Audits Berichte Veranstaltungen Library Kurse Pfa…" at bounding box center [504, 245] width 1008 height 490
click at [924, 317] on div "Löschen" at bounding box center [923, 317] width 34 height 13
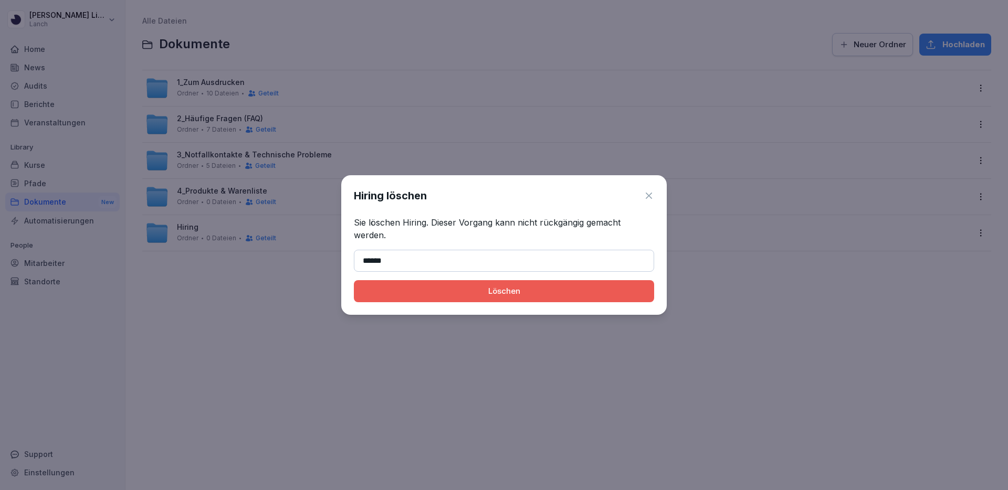
type input "******"
click at [354, 280] on button "Löschen" at bounding box center [504, 291] width 300 height 22
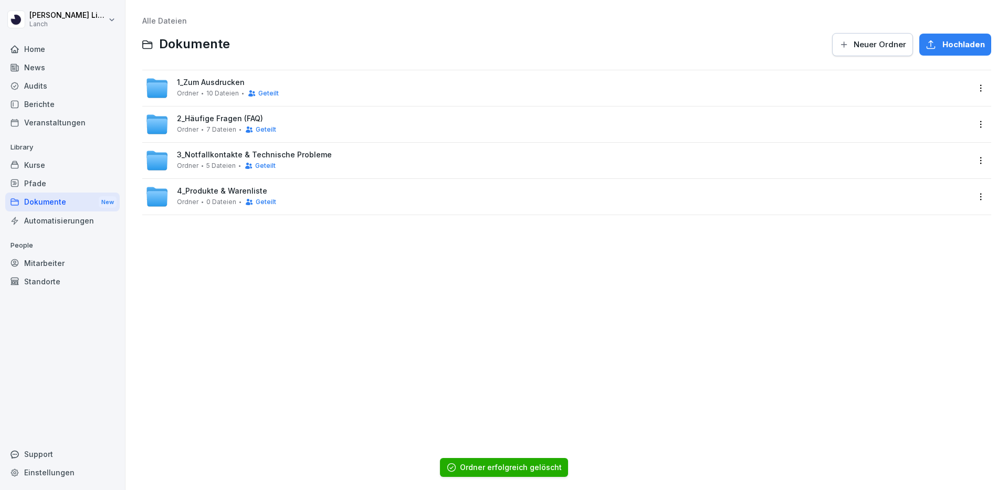
click at [247, 89] on div "1_Zum Ausdrucken Ordner 10 Dateien Geteilt" at bounding box center [228, 87] width 102 height 19
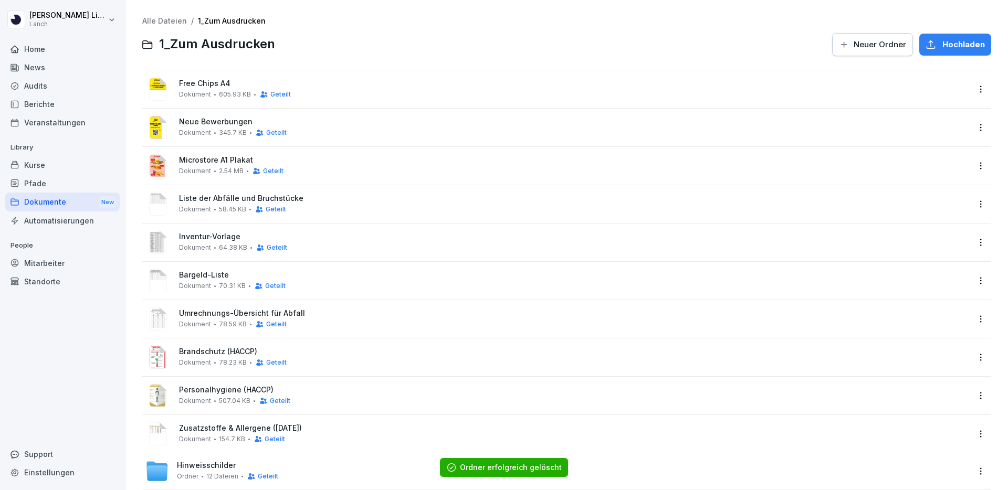
scroll to position [16, 0]
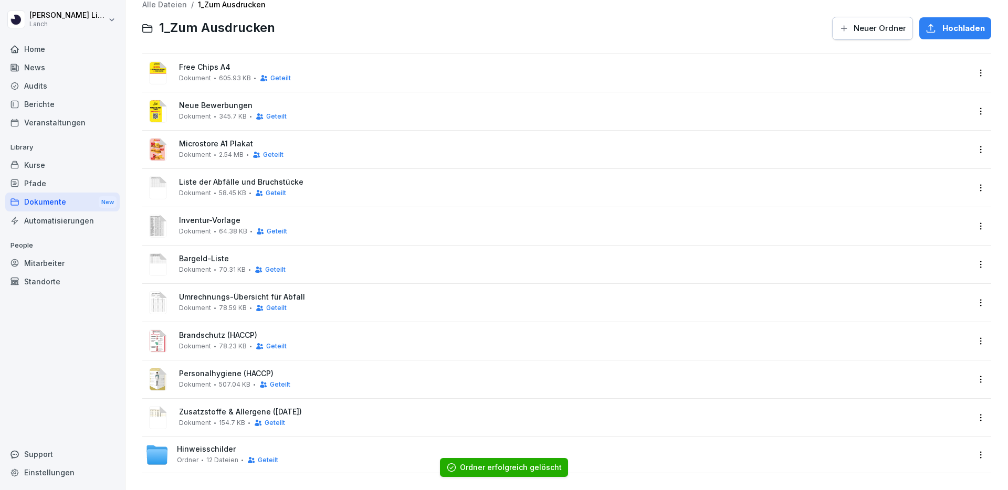
click at [293, 449] on div "Hinweisschilder Ordner 12 Dateien Geteilt" at bounding box center [557, 455] width 824 height 23
